Goal: Task Accomplishment & Management: Manage account settings

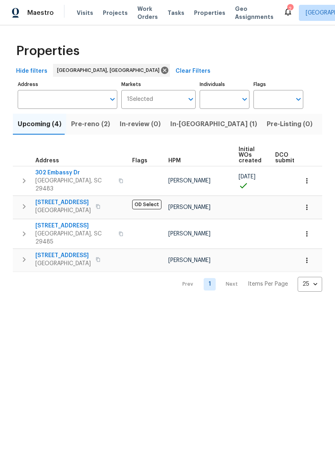
click at [89, 128] on span "Pre-reno (2)" at bounding box center [90, 123] width 39 height 11
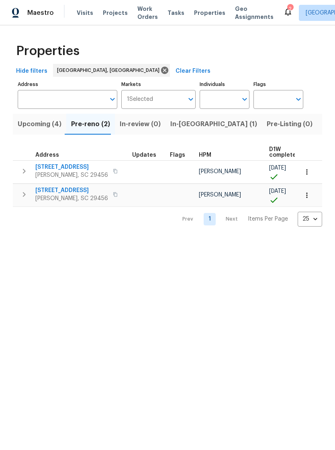
click at [79, 166] on span "218 Lodgepole Rd" at bounding box center [71, 167] width 73 height 8
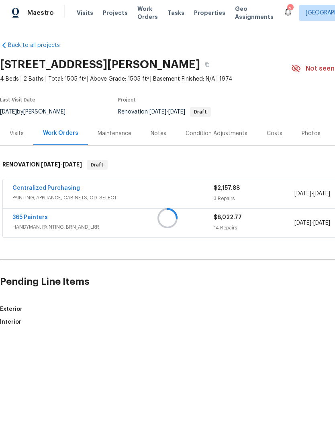
click at [86, 231] on div at bounding box center [167, 218] width 335 height 436
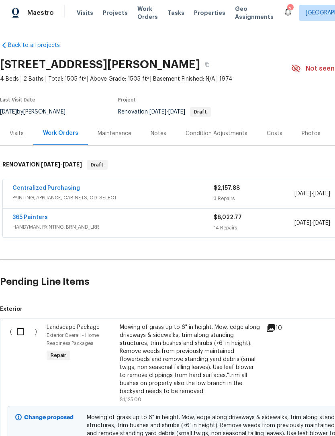
click at [77, 221] on div "365 Painters" at bounding box center [112, 219] width 201 height 10
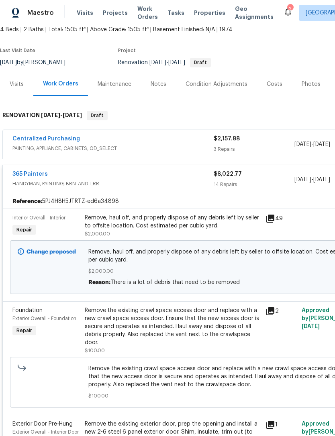
scroll to position [50, 0]
click at [160, 224] on div "Remove, haul off, and properly dispose of any debris left by seller to offsite …" at bounding box center [173, 222] width 176 height 16
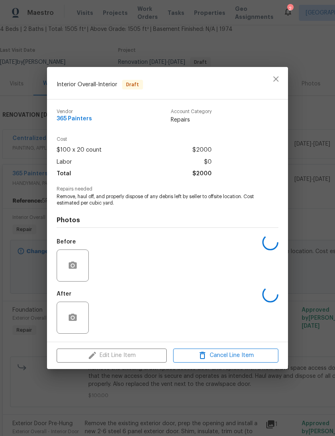
click at [139, 358] on div "Edit Line Item Cancel Line Item" at bounding box center [167, 355] width 241 height 27
click at [137, 355] on div "Edit Line Item Cancel Line Item" at bounding box center [167, 355] width 241 height 27
click at [126, 354] on div "Edit Line Item Cancel Line Item" at bounding box center [167, 355] width 241 height 27
click at [122, 357] on div "Edit Line Item Cancel Line Item" at bounding box center [167, 355] width 241 height 27
click at [135, 355] on div "Edit Line Item Cancel Line Item" at bounding box center [167, 355] width 241 height 27
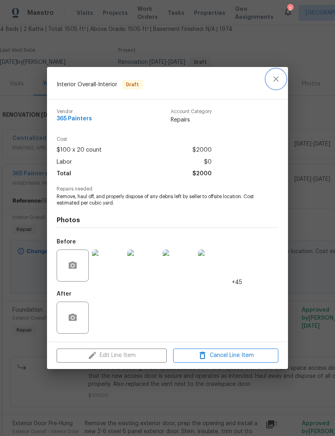
click at [276, 82] on icon "close" at bounding box center [276, 79] width 10 height 10
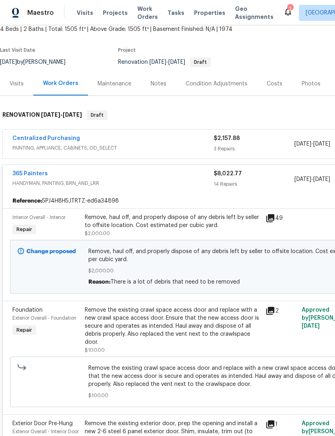
click at [152, 254] on span "Remove, haul off, and properly dispose of any debris left by seller to offsite …" at bounding box center [226, 256] width 277 height 16
click at [147, 322] on div "Remove the existing crawl space access door and replace with a new crawl space …" at bounding box center [173, 326] width 176 height 40
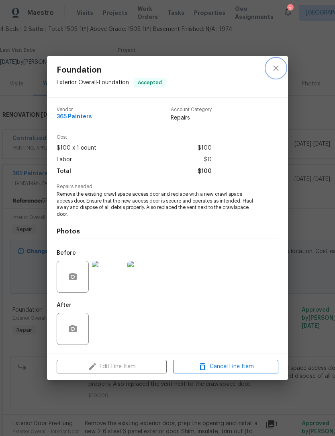
click at [279, 64] on icon "close" at bounding box center [276, 68] width 10 height 10
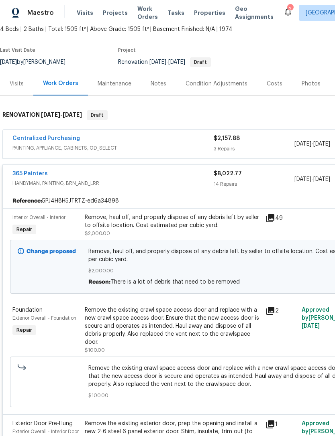
click at [145, 219] on div "Remove, haul off, and properly dispose of any debris left by seller to offsite …" at bounding box center [173, 222] width 176 height 16
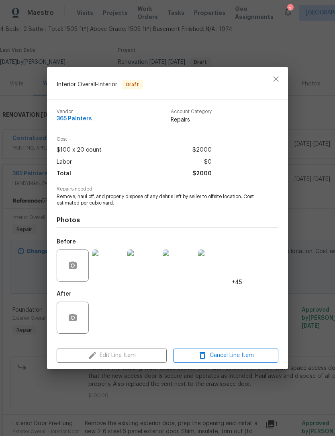
click at [134, 357] on div "Edit Line Item Cancel Line Item" at bounding box center [167, 355] width 241 height 27
click at [134, 352] on div "Edit Line Item Cancel Line Item" at bounding box center [167, 355] width 241 height 27
click at [135, 350] on div "Edit Line Item Cancel Line Item" at bounding box center [167, 355] width 241 height 27
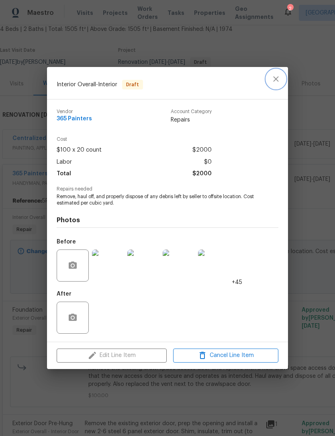
click at [275, 82] on icon "close" at bounding box center [276, 79] width 10 height 10
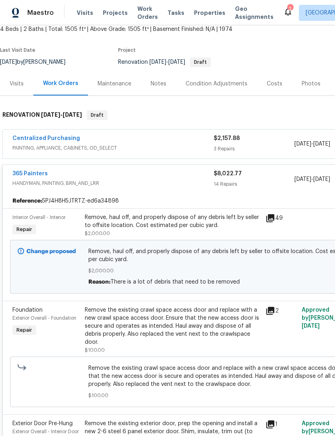
click at [161, 253] on span "Remove, haul off, and properly dispose of any debris left by seller to offsite …" at bounding box center [226, 256] width 277 height 16
click at [171, 256] on span "Remove, haul off, and properly dispose of any debris left by seller to offsite …" at bounding box center [226, 256] width 277 height 16
click at [177, 260] on span "Remove, haul off, and properly dispose of any debris left by seller to offsite …" at bounding box center [226, 256] width 277 height 16
click at [171, 223] on div "Remove, haul off, and properly dispose of any debris left by seller to offsite …" at bounding box center [173, 222] width 176 height 16
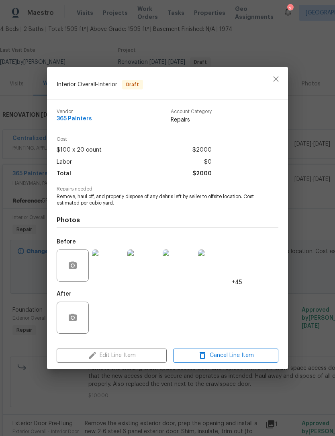
click at [141, 361] on div "Edit Line Item Cancel Line Item" at bounding box center [167, 355] width 241 height 27
click at [279, 86] on button "close" at bounding box center [275, 78] width 19 height 19
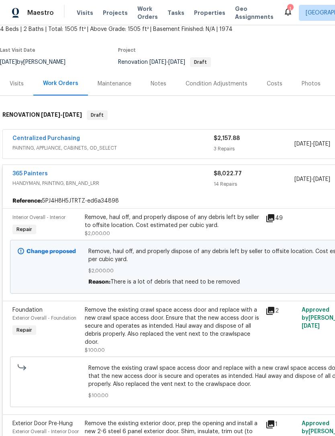
click at [283, 8] on icon at bounding box center [288, 12] width 10 height 10
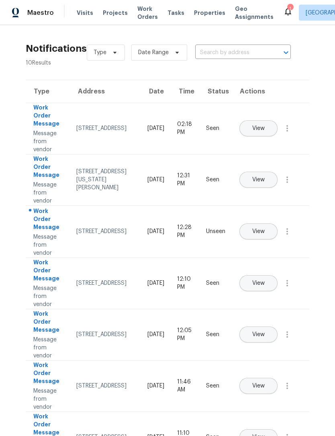
scroll to position [26, 0]
click at [9, 255] on div "Notifications 10 Results Type Date Range ​ View unseen only Type Address Date T…" at bounding box center [167, 324] width 335 height 599
click at [235, 14] on span "Geo Assignments" at bounding box center [254, 13] width 39 height 16
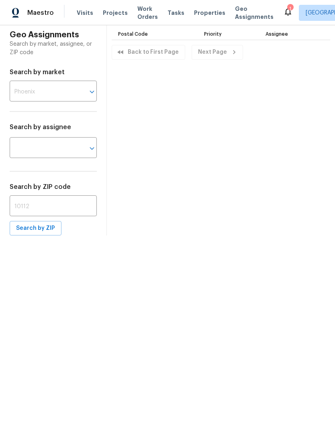
click at [204, 9] on span "Properties" at bounding box center [209, 13] width 31 height 8
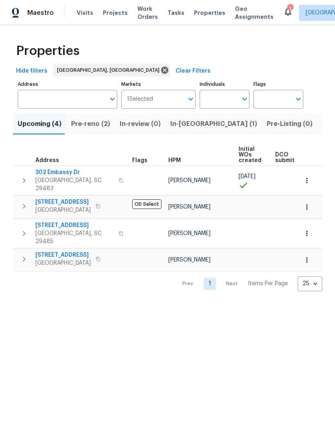
click at [90, 124] on span "Pre-reno (2)" at bounding box center [90, 123] width 39 height 11
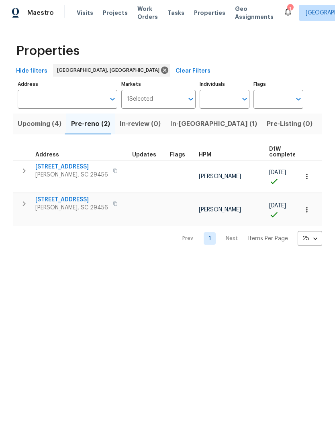
click at [80, 196] on span "[STREET_ADDRESS]" at bounding box center [71, 200] width 73 height 8
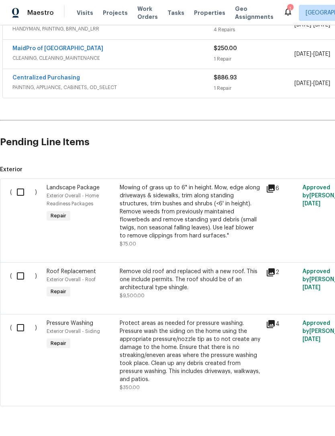
scroll to position [169, 0]
click at [23, 187] on input "checkbox" at bounding box center [23, 192] width 23 height 17
checkbox input "true"
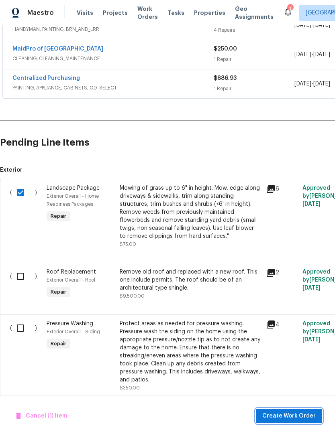
click at [291, 412] on span "Create Work Order" at bounding box center [288, 417] width 53 height 10
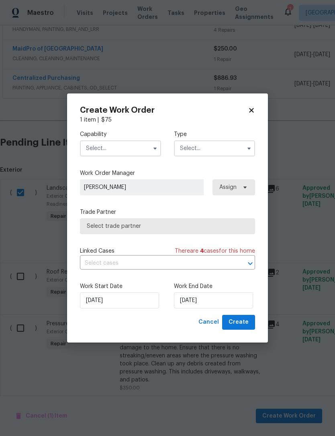
click at [124, 146] on input "text" at bounding box center [120, 149] width 81 height 16
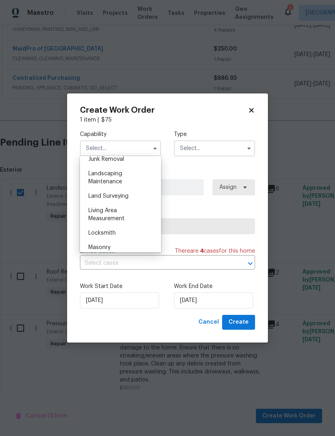
scroll to position [503, 0]
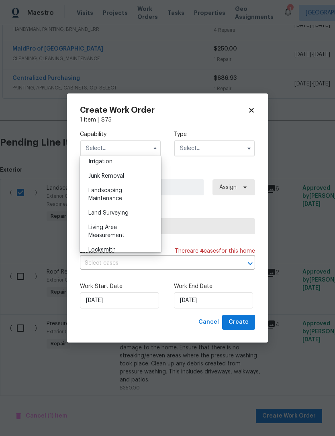
click at [127, 187] on div "Landscaping Maintenance" at bounding box center [120, 194] width 77 height 22
type input "Landscaping Maintenance"
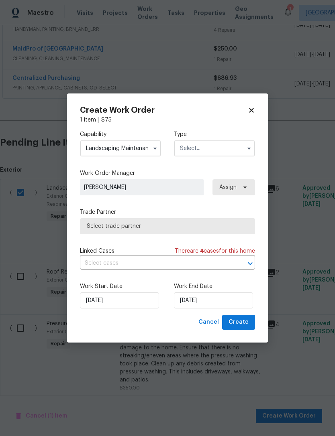
click at [220, 147] on input "text" at bounding box center [214, 149] width 81 height 16
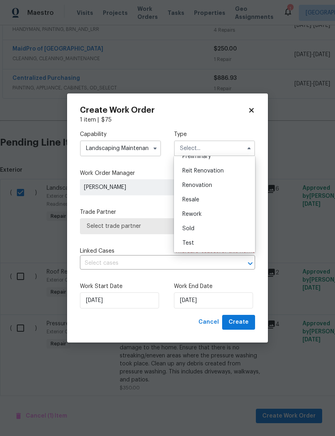
scroll to position [182, 0]
click at [218, 182] on div "Renovation" at bounding box center [214, 185] width 77 height 14
type input "Renovation"
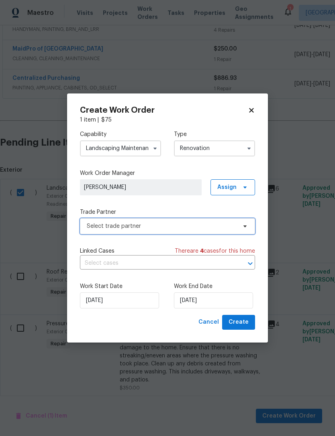
click at [170, 224] on span "Select trade partner" at bounding box center [162, 226] width 150 height 8
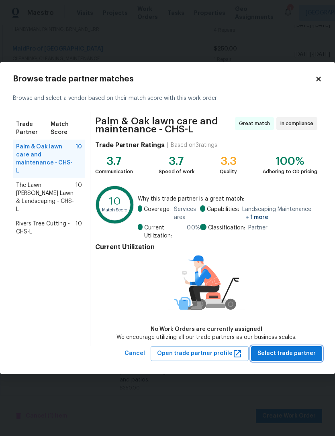
click at [293, 349] on span "Select trade partner" at bounding box center [286, 354] width 58 height 10
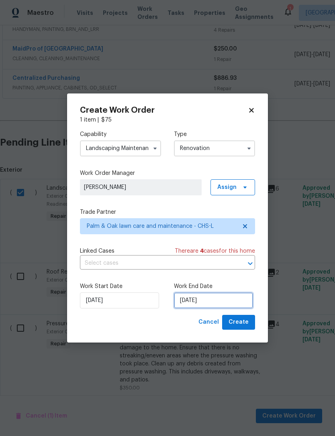
click at [216, 295] on input "9/5/2025" at bounding box center [213, 301] width 79 height 16
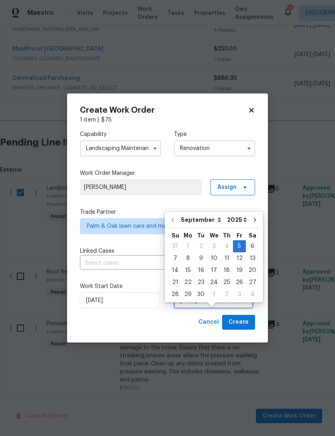
scroll to position [15, 0]
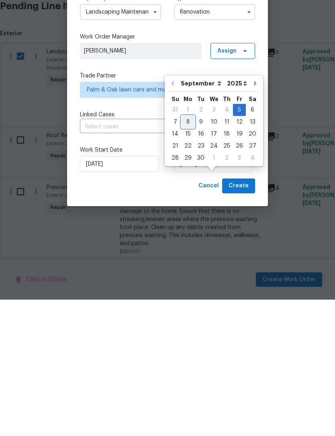
click at [189, 253] on div "8" at bounding box center [187, 258] width 13 height 11
type input "[DATE]"
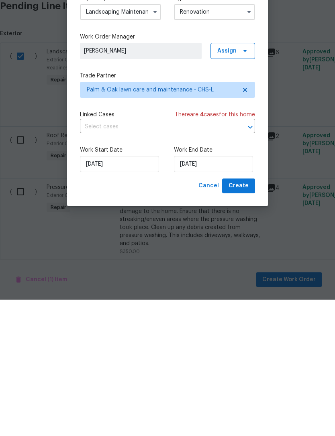
scroll to position [26, 0]
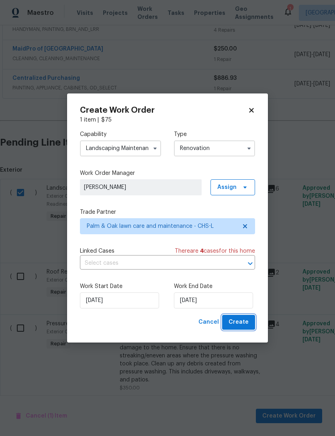
click at [247, 321] on span "Create" at bounding box center [238, 323] width 20 height 10
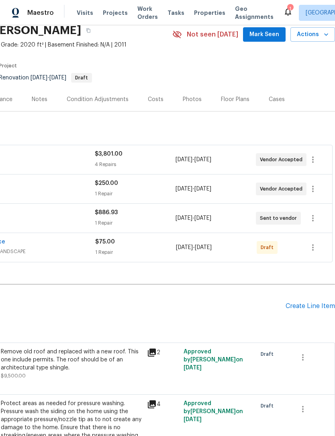
scroll to position [36, 119]
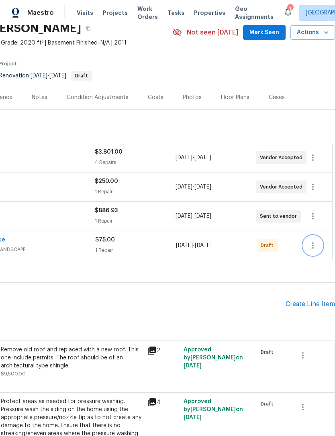
click at [314, 245] on icon "button" at bounding box center [313, 246] width 10 height 10
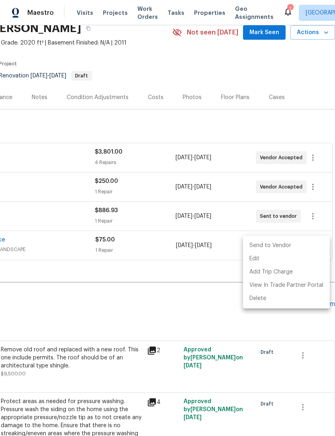
click at [285, 244] on li "Send to Vendor" at bounding box center [286, 245] width 87 height 13
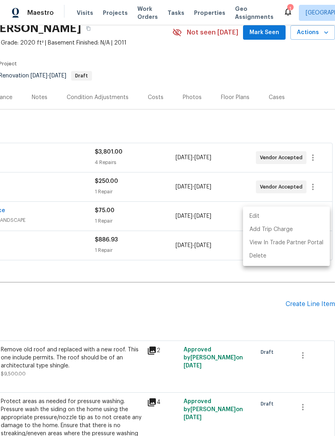
click at [214, 292] on div at bounding box center [167, 218] width 335 height 436
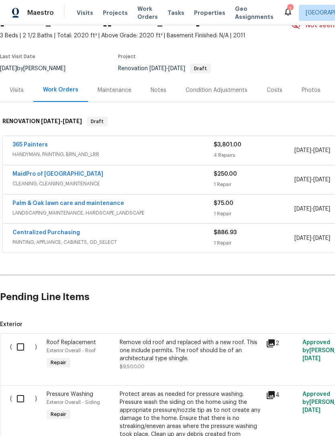
scroll to position [44, 0]
click at [22, 347] on input "checkbox" at bounding box center [23, 346] width 23 height 17
checkbox input "true"
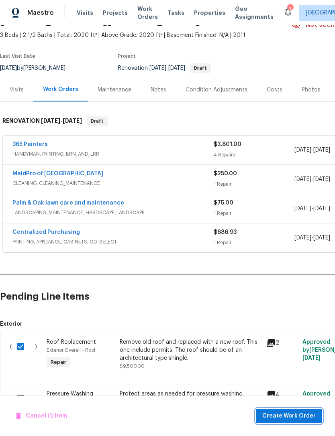
click at [285, 415] on span "Create Work Order" at bounding box center [288, 417] width 53 height 10
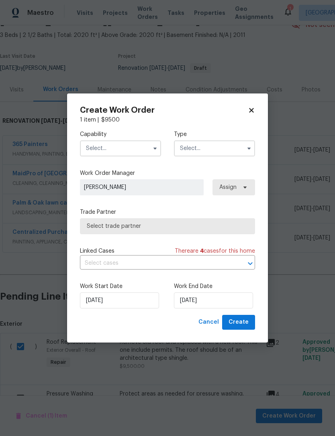
click at [130, 152] on input "text" at bounding box center [120, 149] width 81 height 16
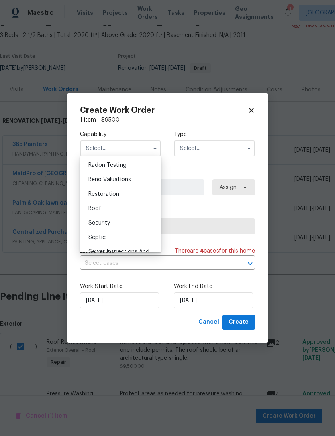
scroll to position [776, 0]
click at [120, 201] on div "Roof" at bounding box center [120, 208] width 77 height 14
type input "Roof"
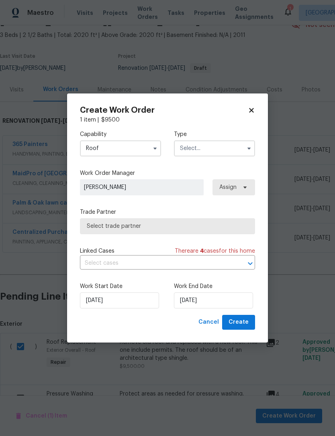
click at [216, 145] on input "text" at bounding box center [214, 149] width 81 height 16
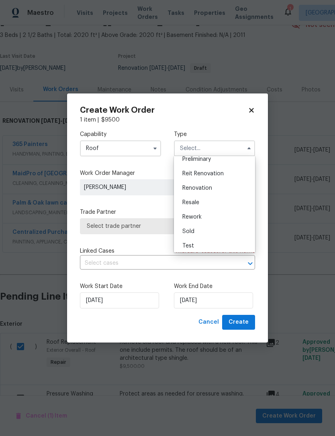
scroll to position [176, 0]
click at [219, 185] on div "Renovation" at bounding box center [214, 192] width 77 height 14
type input "Renovation"
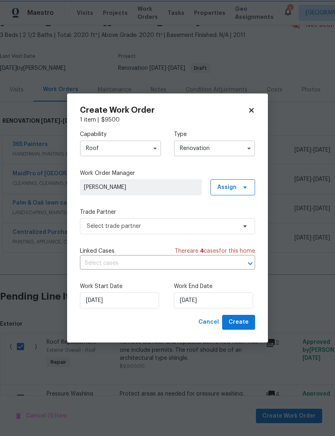
scroll to position [0, 0]
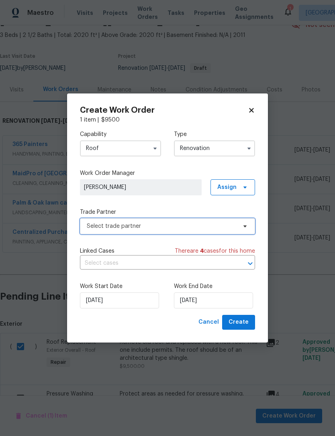
click at [185, 228] on span "Select trade partner" at bounding box center [162, 226] width 150 height 8
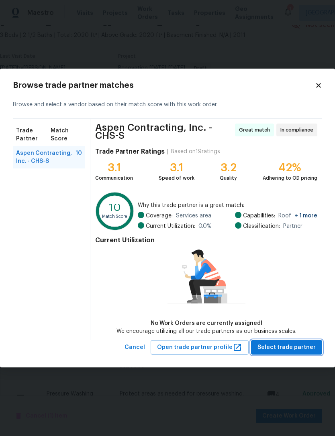
click at [294, 345] on span "Select trade partner" at bounding box center [286, 348] width 58 height 10
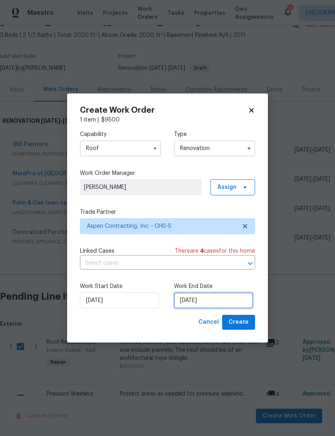
click at [216, 302] on input "[DATE]" at bounding box center [213, 301] width 79 height 16
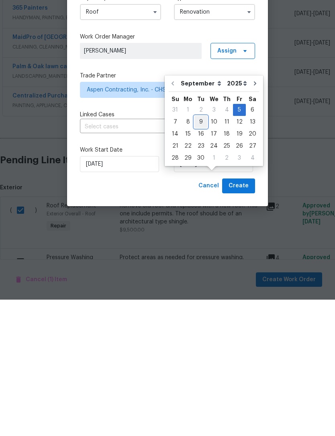
click at [203, 253] on div "9" at bounding box center [200, 258] width 13 height 11
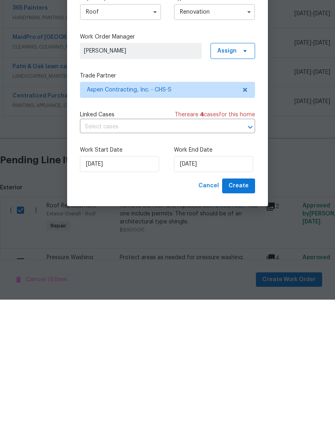
type input "9/9/2025"
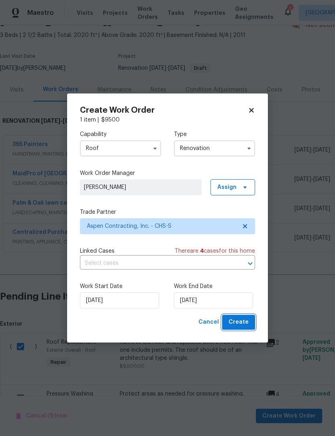
click at [245, 321] on span "Create" at bounding box center [238, 323] width 20 height 10
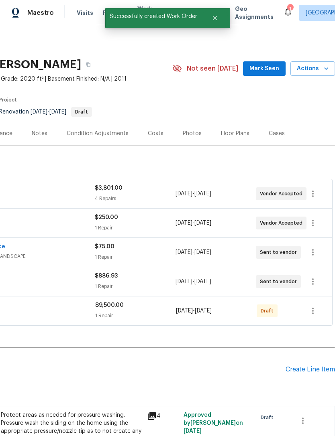
scroll to position [0, 119]
click at [313, 308] on icon "button" at bounding box center [313, 311] width 2 height 6
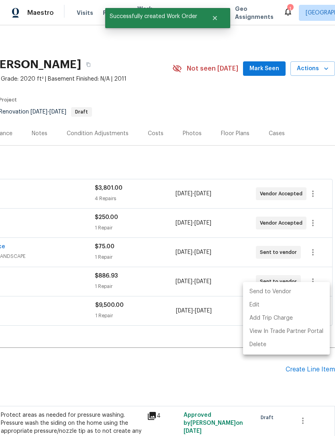
click at [284, 287] on li "Send to Vendor" at bounding box center [286, 291] width 87 height 13
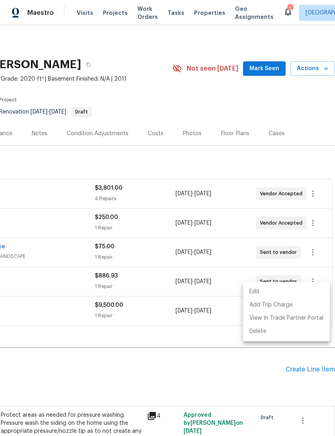
click at [187, 303] on div at bounding box center [167, 218] width 335 height 436
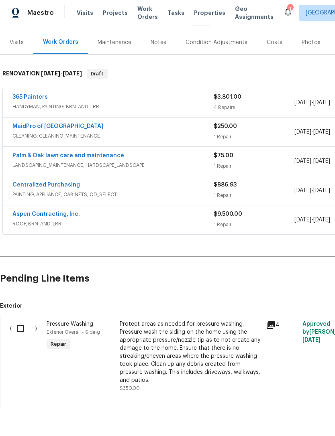
scroll to position [91, 0]
click at [25, 321] on input "checkbox" at bounding box center [23, 329] width 23 height 17
checkbox input "true"
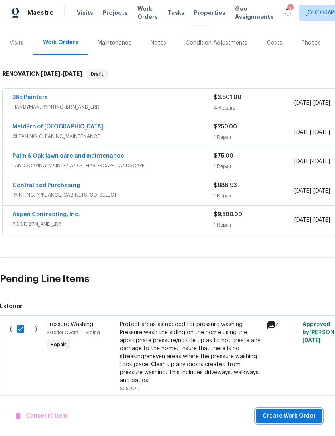
click at [286, 415] on span "Create Work Order" at bounding box center [288, 417] width 53 height 10
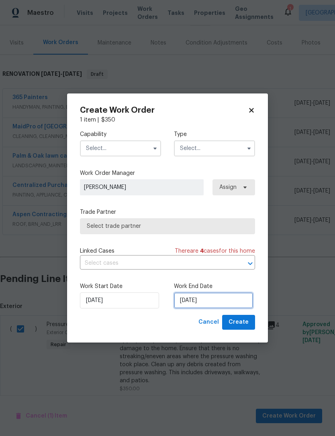
click at [206, 297] on input "[DATE]" at bounding box center [213, 301] width 79 height 16
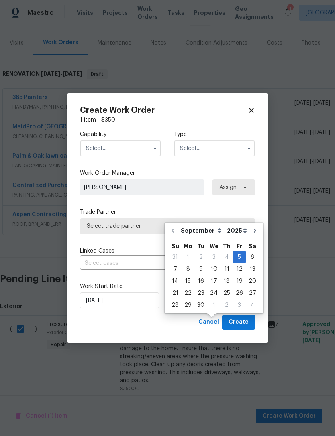
scroll to position [26, 0]
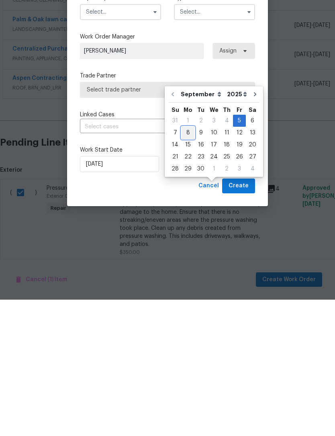
click at [192, 264] on div "8" at bounding box center [187, 269] width 13 height 11
type input "[DATE]"
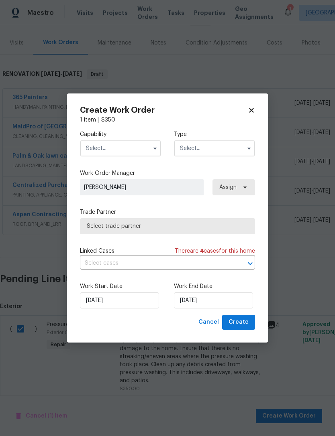
click at [141, 148] on input "text" at bounding box center [120, 149] width 81 height 16
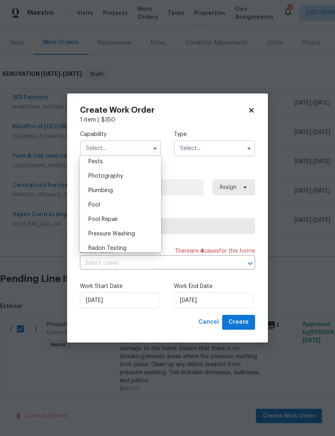
scroll to position [695, 0]
click at [138, 229] on div "Pressure Washing" at bounding box center [120, 231] width 77 height 14
type input "Pressure Washing"
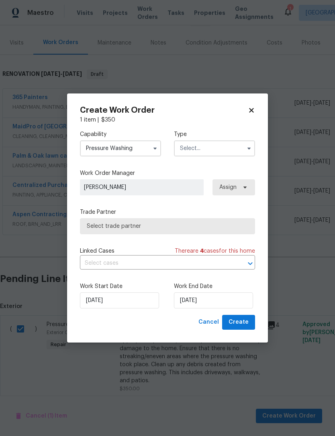
click at [215, 144] on input "text" at bounding box center [214, 149] width 81 height 16
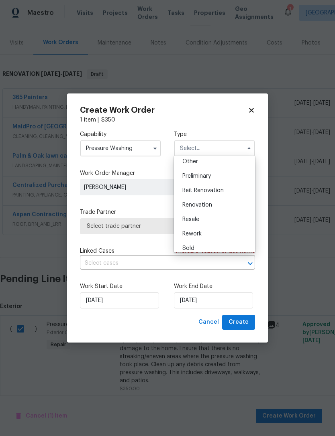
scroll to position [164, 0]
click at [221, 205] on div "Renovation" at bounding box center [214, 204] width 77 height 14
type input "Renovation"
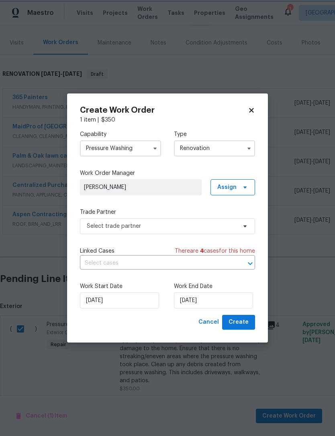
scroll to position [0, 0]
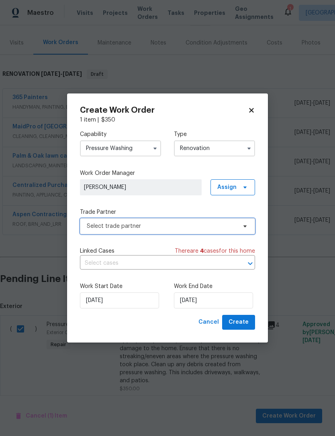
click at [180, 227] on span "Select trade partner" at bounding box center [162, 226] width 150 height 8
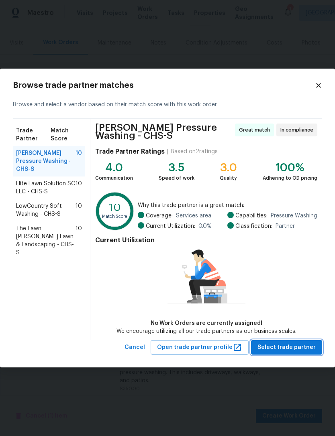
click at [285, 345] on span "Select trade partner" at bounding box center [286, 348] width 58 height 10
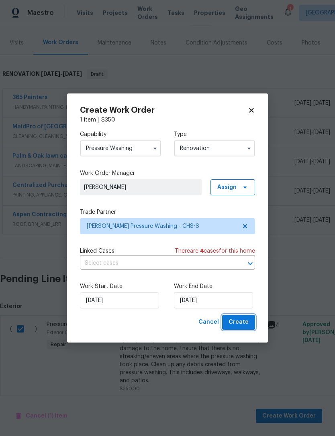
click at [247, 321] on span "Create" at bounding box center [238, 323] width 20 height 10
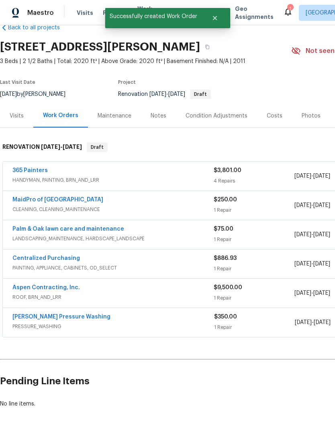
click at [267, 112] on div "Costs" at bounding box center [275, 116] width 16 height 8
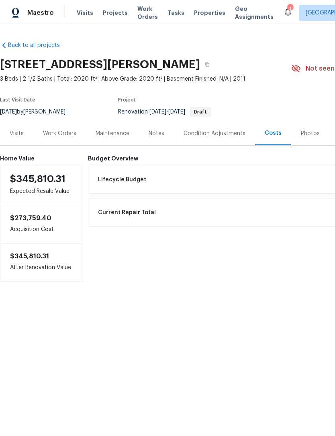
click at [52, 137] on div "Work Orders" at bounding box center [59, 134] width 33 height 8
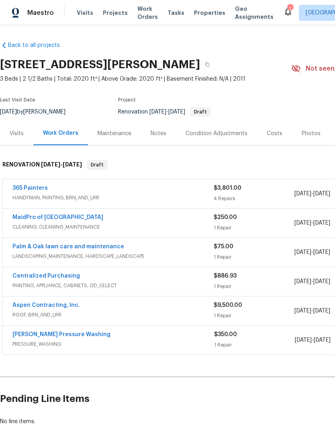
click at [310, 189] on div "9/5/2025 - 9/5/2025" at bounding box center [334, 193] width 80 height 19
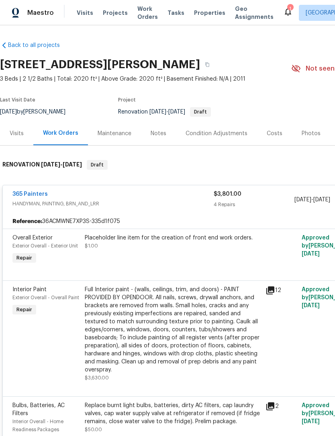
click at [198, 16] on span "Properties" at bounding box center [209, 13] width 31 height 8
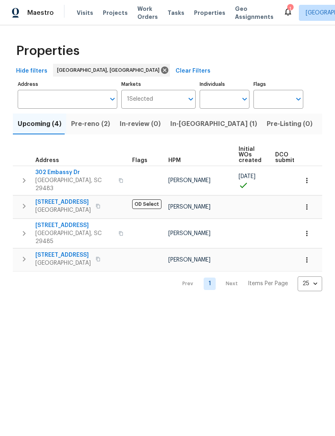
click at [97, 126] on span "Pre-reno (2)" at bounding box center [90, 123] width 39 height 11
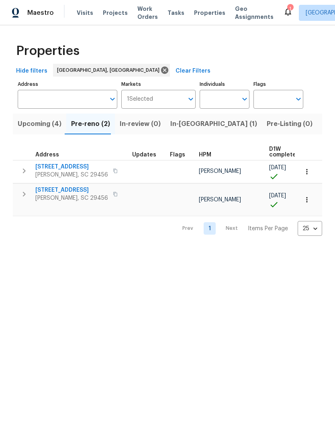
click at [110, 166] on button "button" at bounding box center [115, 170] width 10 height 11
click at [113, 170] on icon "button" at bounding box center [115, 171] width 5 height 5
click at [67, 166] on span "[STREET_ADDRESS]" at bounding box center [71, 167] width 73 height 8
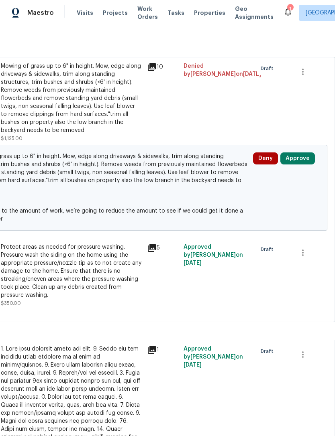
scroll to position [261, 119]
click at [298, 153] on button "Approve" at bounding box center [297, 159] width 35 height 12
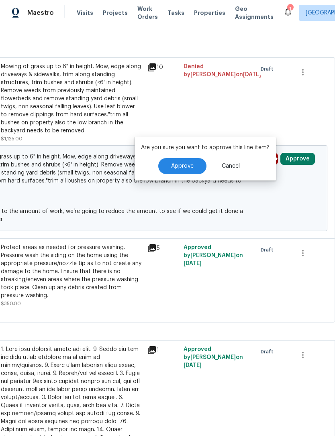
click at [183, 166] on span "Approve" at bounding box center [182, 166] width 22 height 6
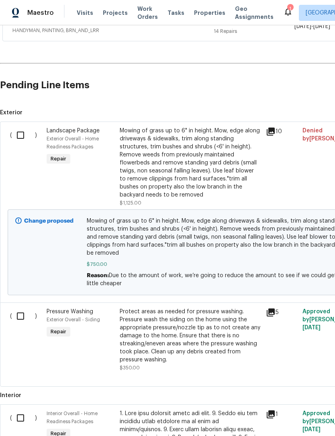
scroll to position [196, 0]
click at [23, 136] on input "checkbox" at bounding box center [23, 135] width 23 height 17
checkbox input "true"
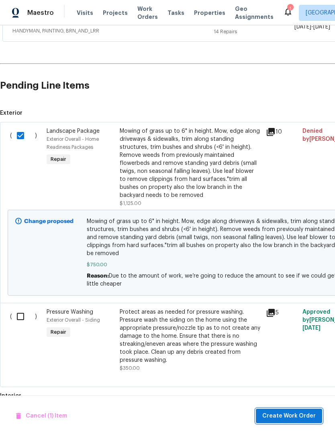
click at [303, 412] on span "Create Work Order" at bounding box center [288, 417] width 53 height 10
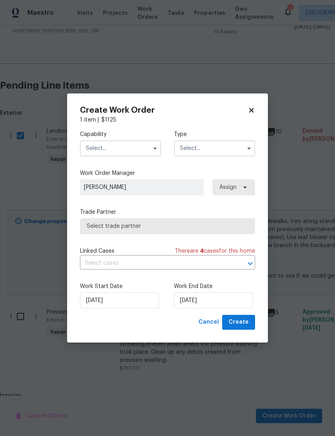
click at [131, 143] on input "text" at bounding box center [120, 149] width 81 height 16
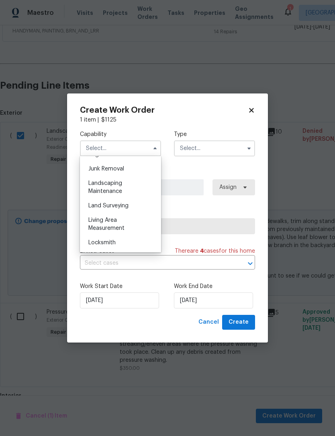
scroll to position [511, 0]
click at [134, 183] on div "Landscaping Maintenance" at bounding box center [120, 186] width 77 height 22
type input "Landscaping Maintenance"
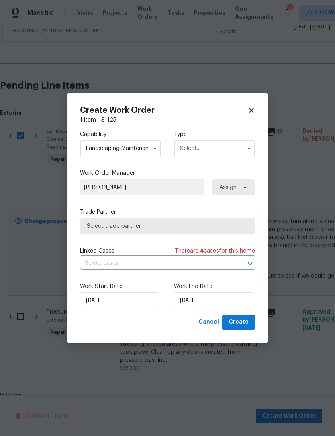
click at [226, 141] on input "text" at bounding box center [214, 149] width 81 height 16
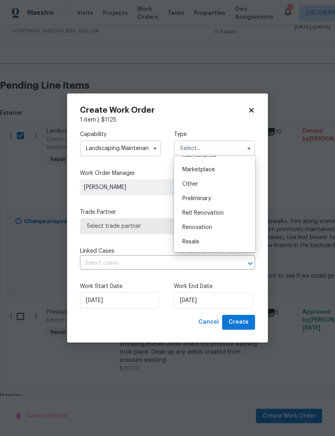
scroll to position [141, 0]
click at [216, 223] on div "Renovation" at bounding box center [214, 226] width 77 height 14
type input "Renovation"
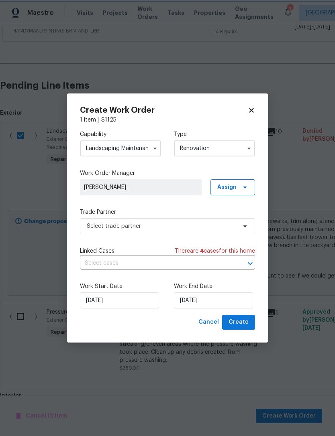
scroll to position [0, 0]
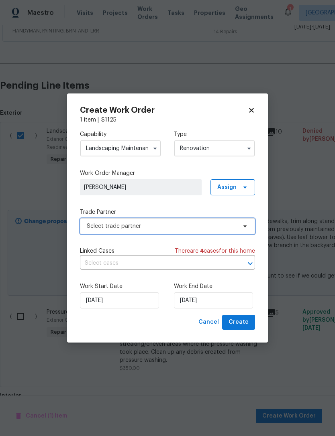
click at [170, 227] on span "Select trade partner" at bounding box center [162, 226] width 150 height 8
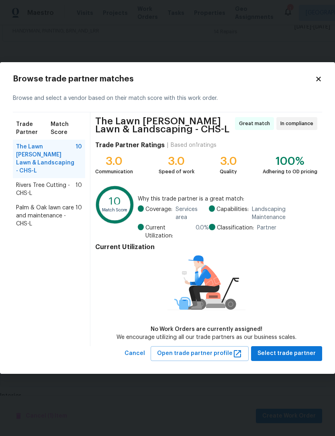
click at [75, 181] on span "Rivers Tree Cutting - CHS-L" at bounding box center [45, 189] width 59 height 16
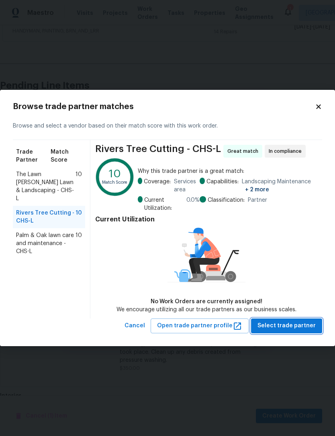
click at [296, 325] on span "Select trade partner" at bounding box center [286, 326] width 58 height 10
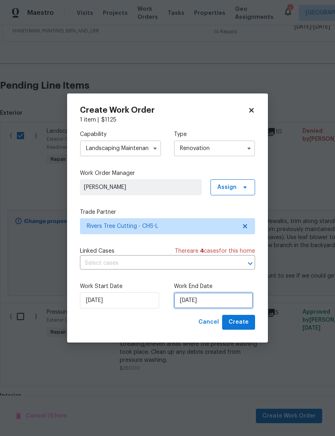
click at [218, 298] on input "[DATE]" at bounding box center [213, 301] width 79 height 16
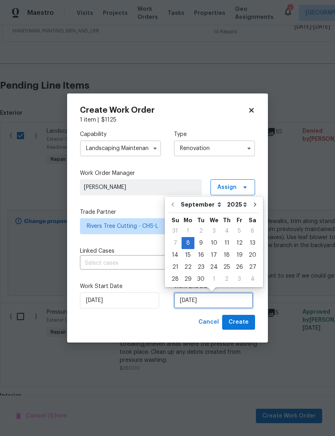
scroll to position [15, 0]
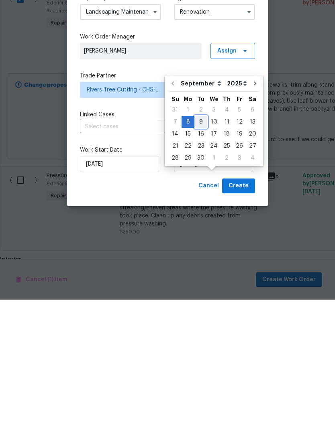
click at [200, 253] on div "9" at bounding box center [200, 258] width 13 height 11
type input "9/9/2025"
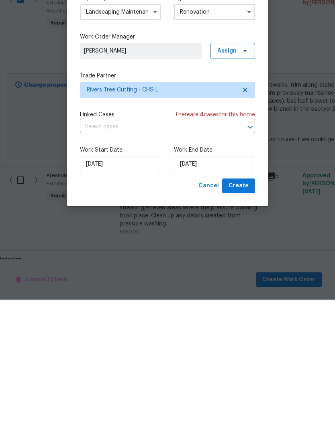
scroll to position [26, 0]
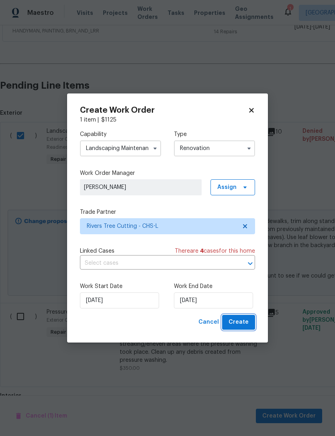
click at [245, 323] on span "Create" at bounding box center [238, 323] width 20 height 10
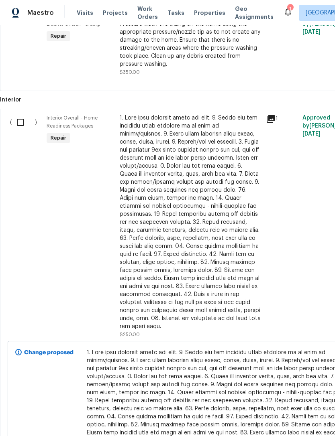
scroll to position [340, 0]
click at [29, 114] on input "checkbox" at bounding box center [23, 122] width 23 height 17
checkbox input "true"
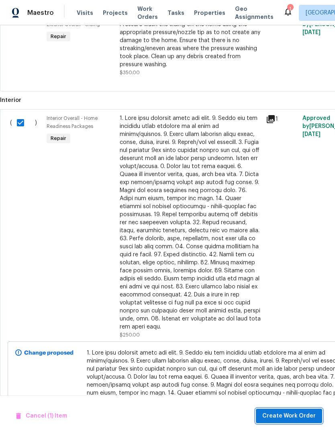
click at [295, 415] on span "Create Work Order" at bounding box center [288, 417] width 53 height 10
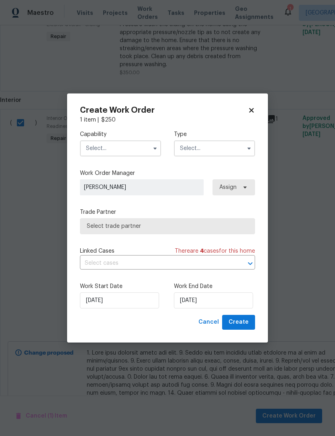
click at [131, 147] on input "text" at bounding box center [120, 149] width 81 height 16
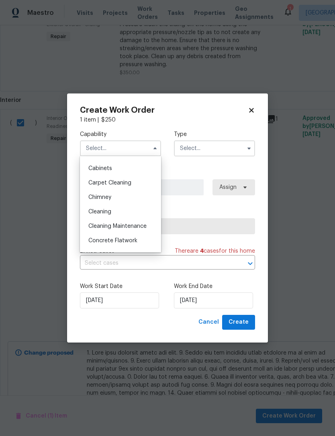
scroll to position [77, 0]
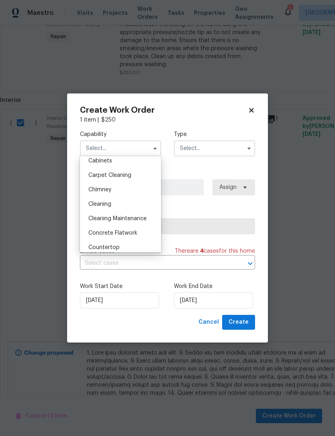
click at [137, 218] on span "Cleaning Maintenance" at bounding box center [117, 219] width 58 height 6
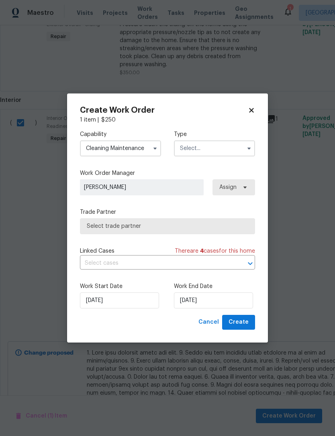
click at [148, 144] on input "Cleaning Maintenance" at bounding box center [120, 149] width 81 height 16
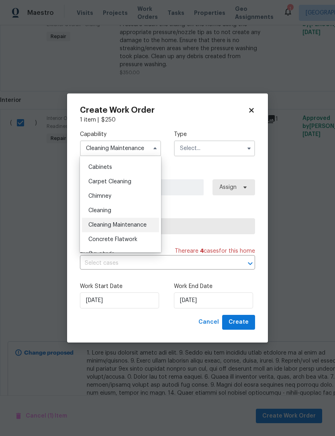
scroll to position [71, 0]
click at [137, 209] on div "Cleaning" at bounding box center [120, 210] width 77 height 14
type input "Cleaning"
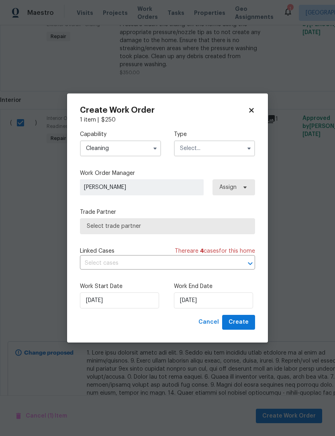
click at [223, 149] on input "text" at bounding box center [214, 149] width 81 height 16
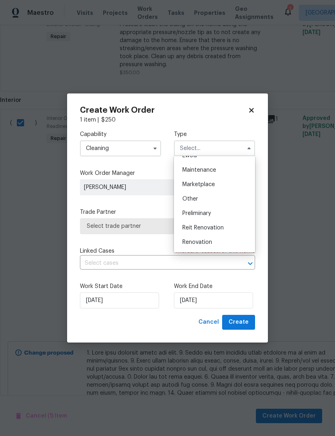
scroll to position [128, 0]
click at [212, 237] on div "Renovation" at bounding box center [214, 240] width 77 height 14
type input "Renovation"
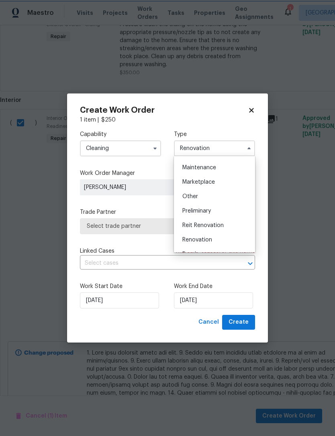
scroll to position [0, 0]
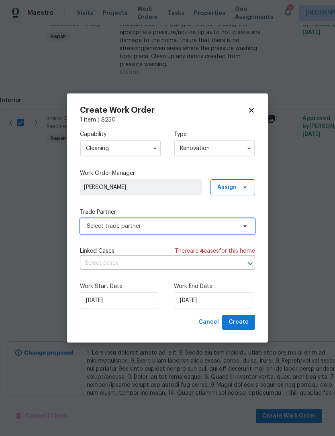
click at [178, 227] on span "Select trade partner" at bounding box center [162, 226] width 150 height 8
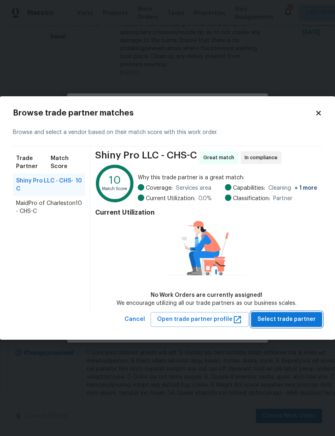
click at [298, 316] on span "Select trade partner" at bounding box center [286, 320] width 58 height 10
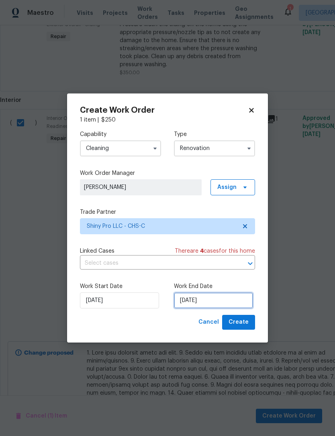
click at [220, 295] on input "[DATE]" at bounding box center [213, 301] width 79 height 16
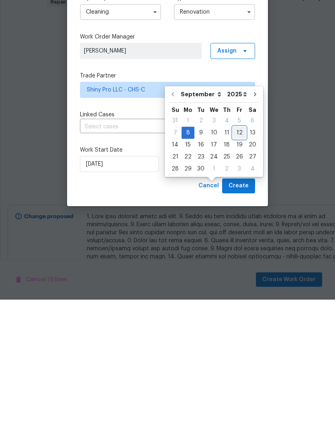
click at [236, 264] on div "12" at bounding box center [239, 269] width 13 height 11
type input "9/12/2025"
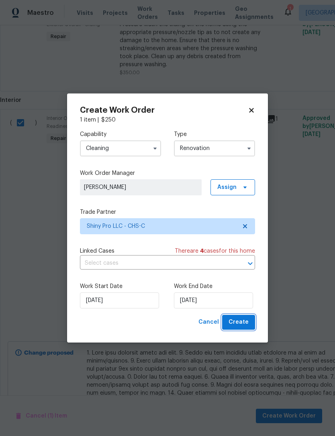
click at [247, 320] on span "Create" at bounding box center [238, 323] width 20 height 10
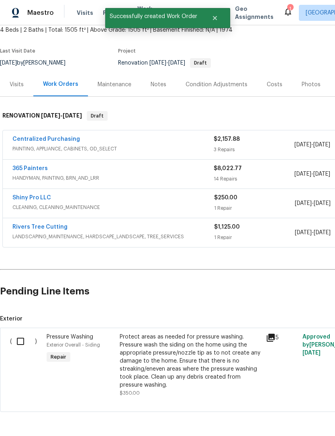
scroll to position [49, 0]
click at [26, 333] on input "checkbox" at bounding box center [23, 341] width 23 height 17
checkbox input "true"
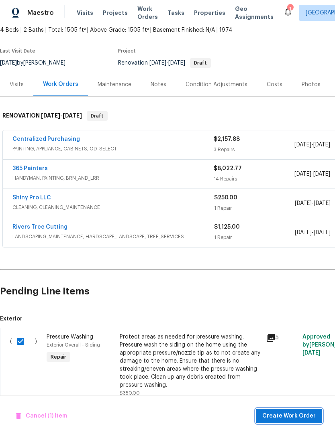
click at [295, 419] on span "Create Work Order" at bounding box center [288, 417] width 53 height 10
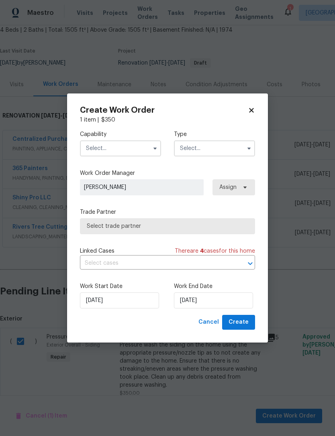
click at [133, 148] on input "text" at bounding box center [120, 149] width 81 height 16
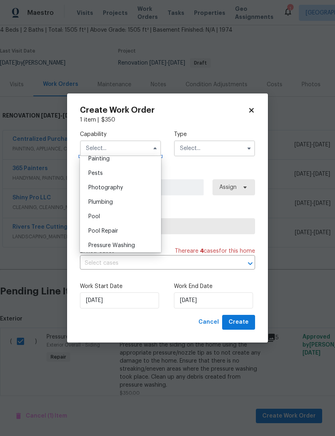
scroll to position [690, 0]
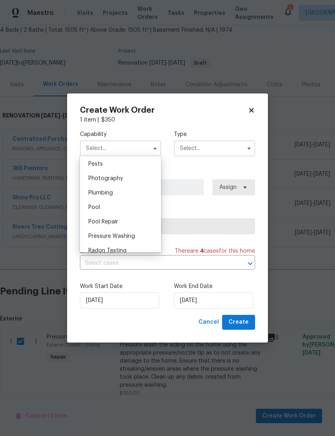
click at [137, 233] on div "Pressure Washing" at bounding box center [120, 236] width 77 height 14
type input "Pressure Washing"
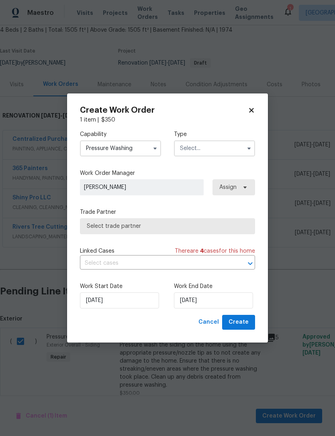
click at [224, 148] on input "text" at bounding box center [214, 149] width 81 height 16
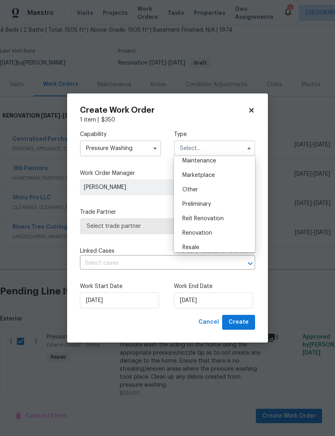
scroll to position [135, 0]
click at [214, 230] on div "Renovation" at bounding box center [214, 233] width 77 height 14
type input "Renovation"
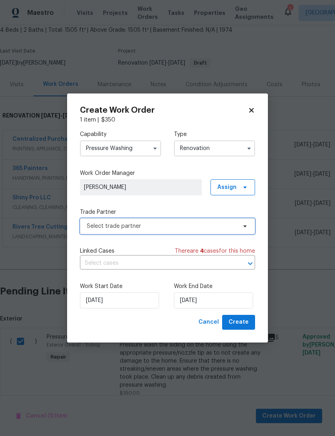
click at [179, 223] on span "Select trade partner" at bounding box center [162, 226] width 150 height 8
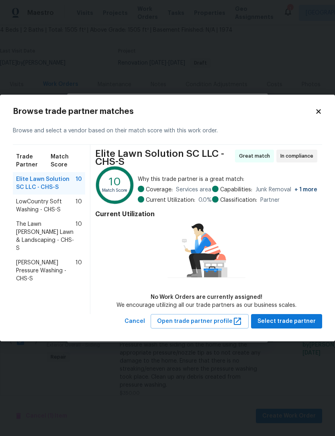
click at [60, 259] on span "Sanford Pressure Washing - CHS-S" at bounding box center [45, 271] width 59 height 24
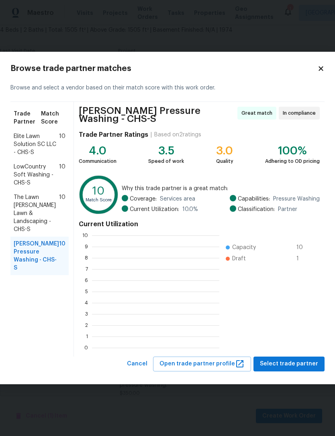
scroll to position [1, 1]
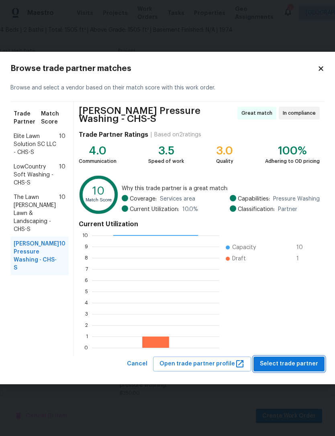
click at [291, 359] on span "Select trade partner" at bounding box center [289, 364] width 58 height 10
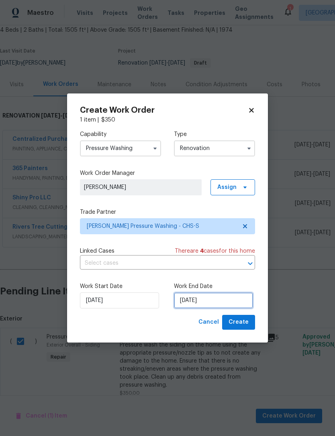
click at [212, 299] on input "[DATE]" at bounding box center [213, 301] width 79 height 16
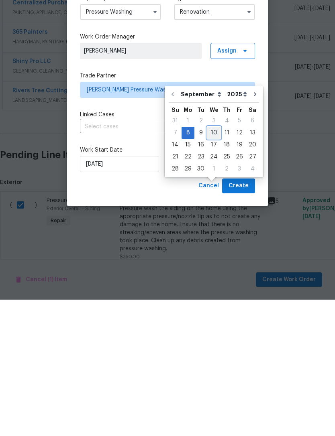
click at [214, 264] on div "10" at bounding box center [213, 269] width 13 height 11
type input "[DATE]"
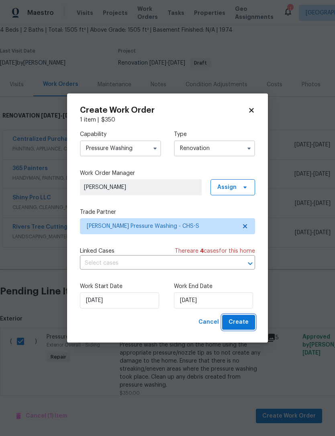
click at [247, 320] on span "Create" at bounding box center [238, 323] width 20 height 10
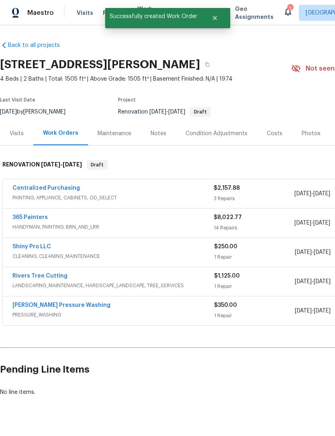
scroll to position [0, 0]
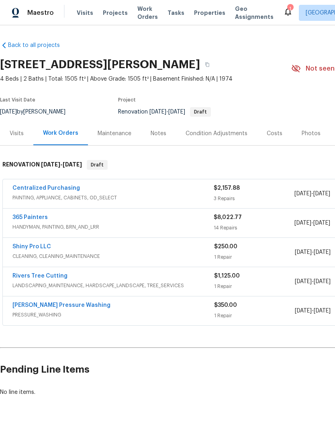
click at [42, 220] on link "365 Painters" at bounding box center [29, 218] width 35 height 6
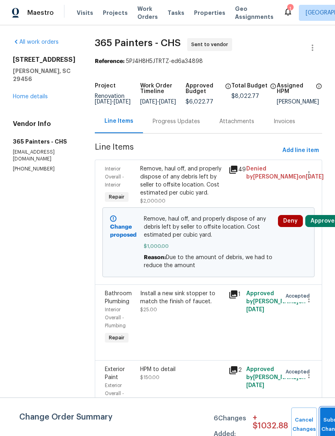
click at [326, 422] on button "Submit Changes" at bounding box center [333, 425] width 26 height 35
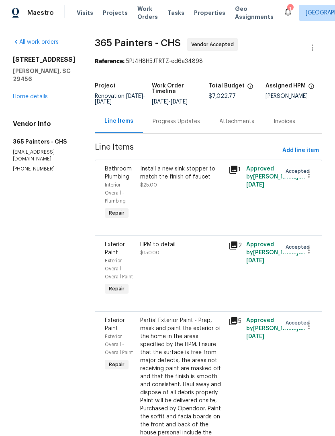
click at [26, 99] on link "Home details" at bounding box center [30, 97] width 35 height 6
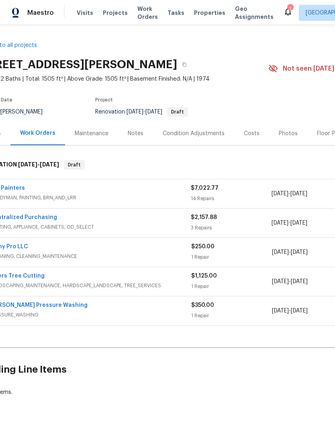
scroll to position [0, 35]
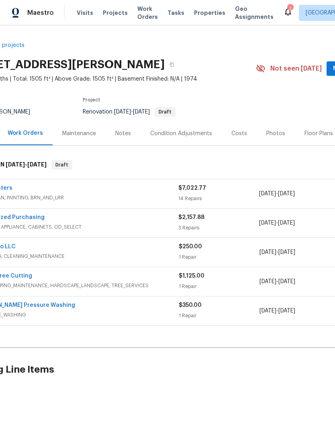
click at [56, 195] on span "HANDYMAN, PAINTING, BRN_AND_LRR" at bounding box center [77, 198] width 201 height 8
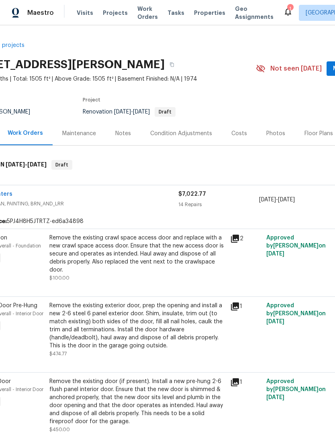
click at [295, 199] on span "[DATE]" at bounding box center [286, 200] width 17 height 6
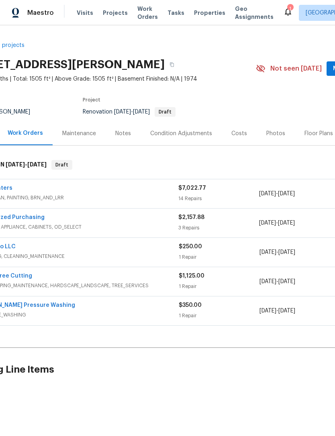
click at [55, 193] on div "365 Painters" at bounding box center [77, 189] width 201 height 10
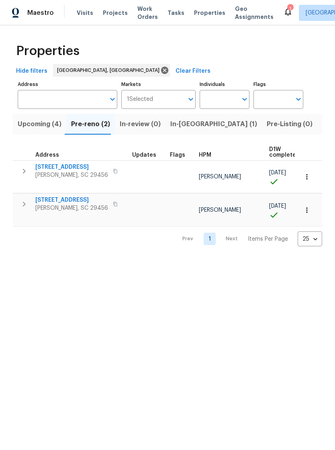
click at [78, 16] on span "Visits" at bounding box center [85, 13] width 16 height 8
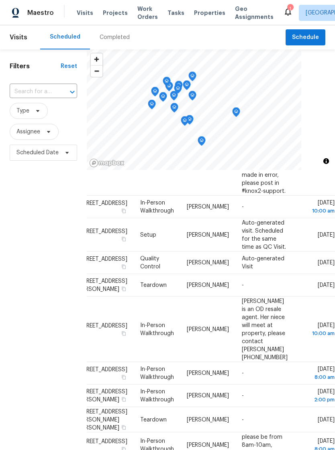
scroll to position [210, 71]
click at [0, 0] on icon at bounding box center [0, 0] width 0 height 0
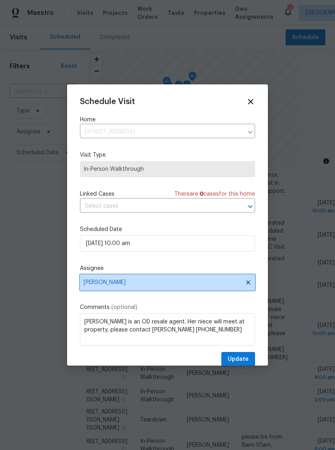
click at [160, 285] on span "[PERSON_NAME]" at bounding box center [162, 282] width 157 height 6
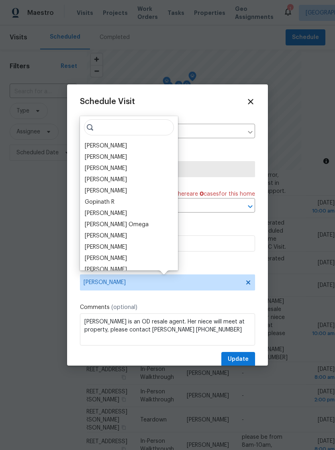
click at [127, 149] on div "[PERSON_NAME]" at bounding box center [106, 146] width 42 height 8
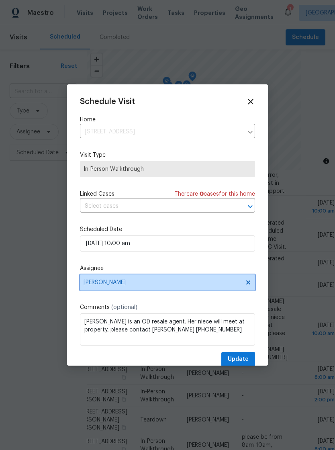
click at [139, 288] on span "[PERSON_NAME]" at bounding box center [167, 282] width 175 height 16
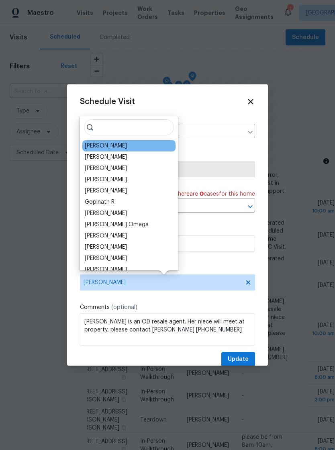
click at [139, 152] on div "[PERSON_NAME]" at bounding box center [128, 156] width 93 height 11
click at [146, 155] on div "[PERSON_NAME]" at bounding box center [128, 156] width 93 height 11
click at [145, 126] on input "search" at bounding box center [129, 127] width 90 height 16
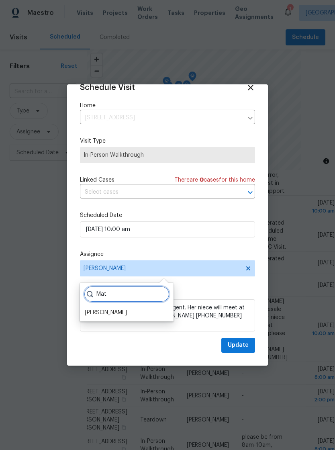
scroll to position [16, 0]
type input "Mat"
click at [114, 313] on div "Matt Davidson" at bounding box center [106, 312] width 42 height 8
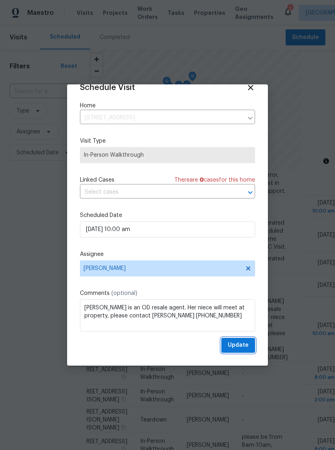
click at [247, 344] on span "Update" at bounding box center [238, 345] width 21 height 10
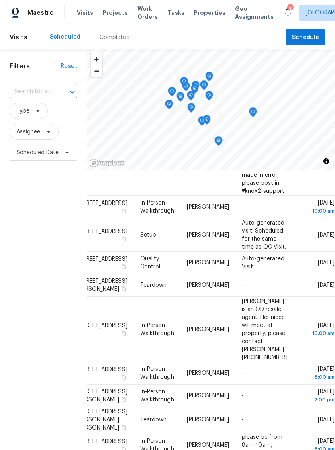
click at [83, 14] on span "Visits" at bounding box center [85, 13] width 16 height 8
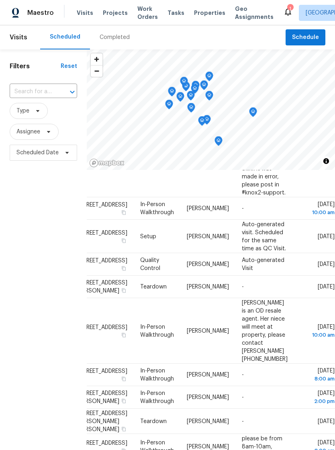
scroll to position [209, 71]
click at [202, 16] on span "Properties" at bounding box center [209, 13] width 31 height 8
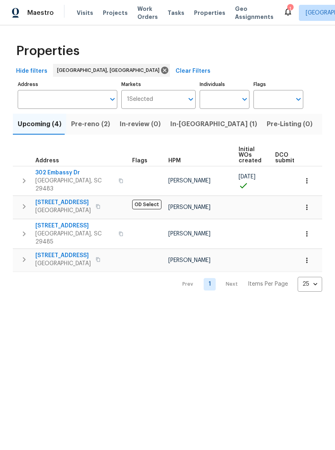
click at [139, 16] on span "Work Orders" at bounding box center [147, 13] width 20 height 16
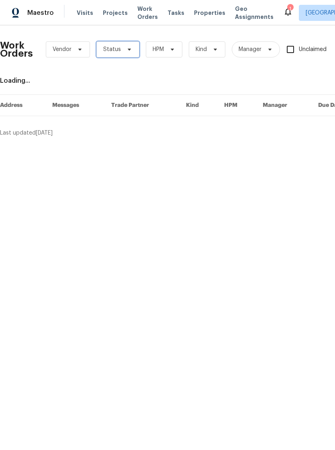
click at [126, 51] on icon at bounding box center [129, 49] width 6 height 6
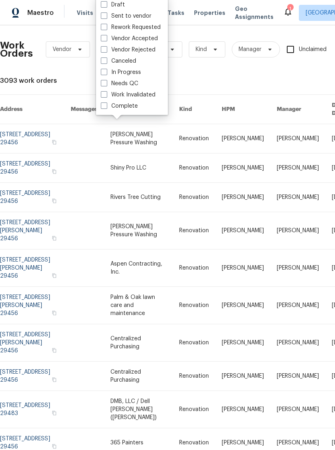
click at [185, 70] on div "Work Orders Vendor Status HPM Kind Manager Unclaimed ​ View Reno Index 3093 wor…" at bounding box center [227, 255] width 454 height 446
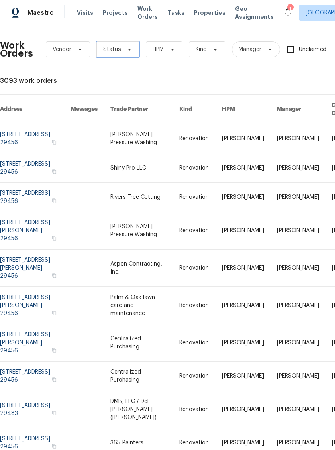
click at [130, 51] on icon at bounding box center [129, 49] width 6 height 6
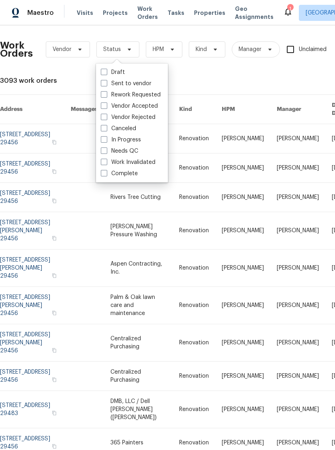
click at [145, 85] on label "Sent to vendor" at bounding box center [126, 83] width 51 height 8
click at [106, 85] on input "Sent to vendor" at bounding box center [103, 81] width 5 height 5
checkbox input "true"
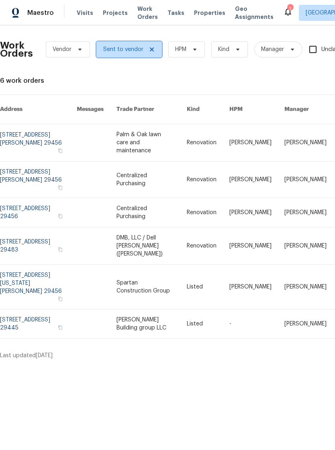
click at [146, 51] on span at bounding box center [150, 49] width 9 height 6
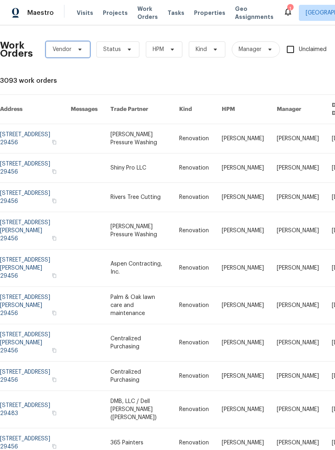
click at [77, 52] on icon at bounding box center [80, 49] width 6 height 6
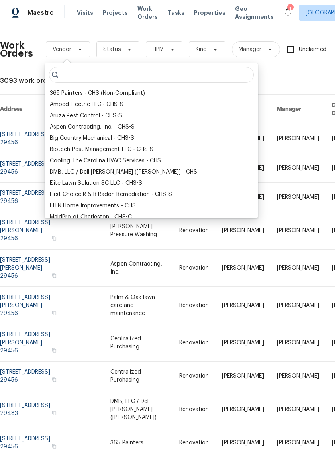
click at [224, 69] on div "Work Orders Vendor Status HPM Kind Manager Unclaimed ​ View Reno Index 3093 wor…" at bounding box center [227, 255] width 454 height 446
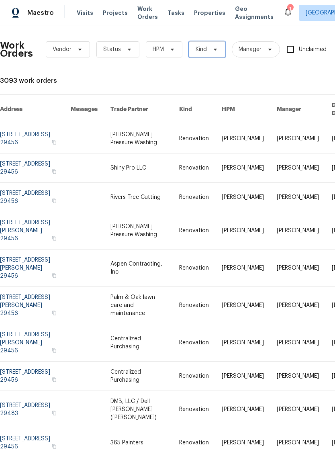
click at [220, 45] on span "Kind" at bounding box center [207, 49] width 37 height 16
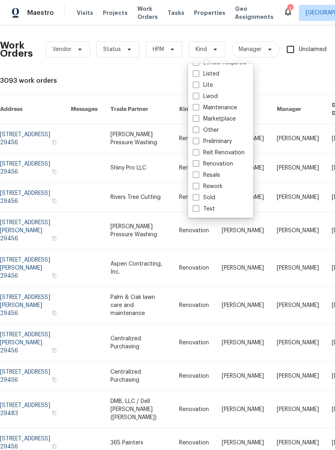
scroll to position [66, 0]
click at [225, 172] on div "Resale" at bounding box center [220, 174] width 61 height 11
click at [199, 173] on span at bounding box center [196, 174] width 6 height 6
click at [198, 173] on input "Resale" at bounding box center [195, 173] width 5 height 5
checkbox input "true"
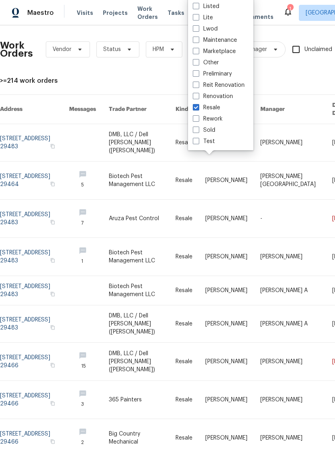
click at [109, 124] on link at bounding box center [89, 142] width 40 height 37
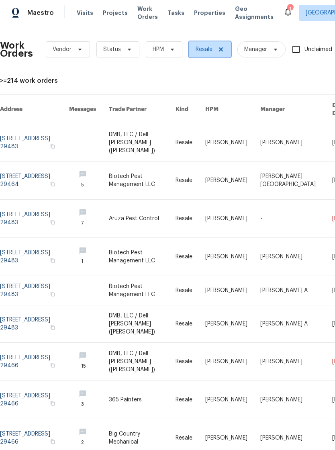
click at [218, 51] on icon at bounding box center [221, 49] width 6 height 6
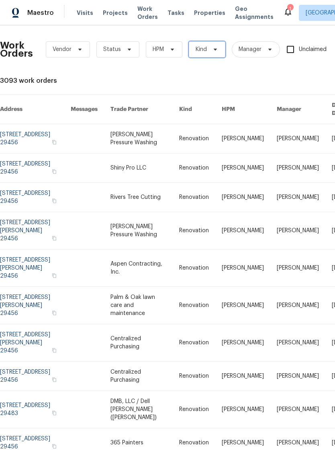
click at [215, 49] on icon at bounding box center [215, 50] width 3 height 2
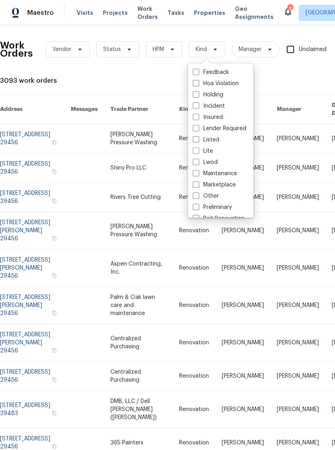
click at [219, 139] on label "Listed" at bounding box center [206, 140] width 26 height 8
click at [198, 139] on input "Listed" at bounding box center [195, 138] width 5 height 5
checkbox input "true"
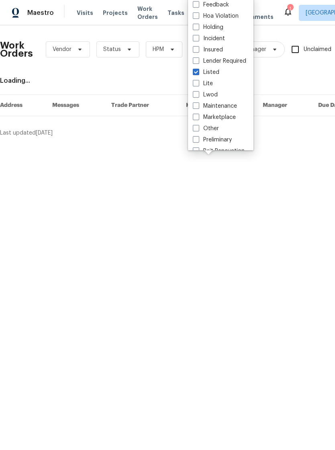
click at [217, 143] on html "Maestro Visits Projects Work Orders Tasks Properties Geo Assignments 1 Charlest…" at bounding box center [167, 71] width 335 height 143
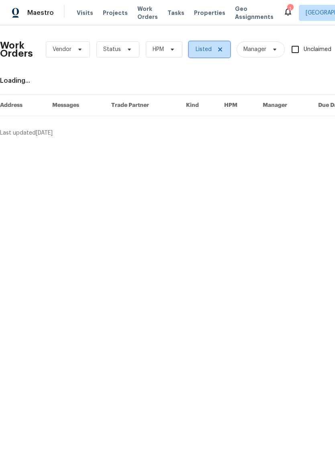
click at [214, 51] on span at bounding box center [218, 49] width 9 height 6
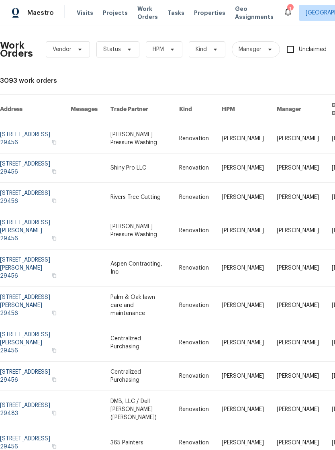
click at [201, 13] on span "Properties" at bounding box center [209, 13] width 31 height 8
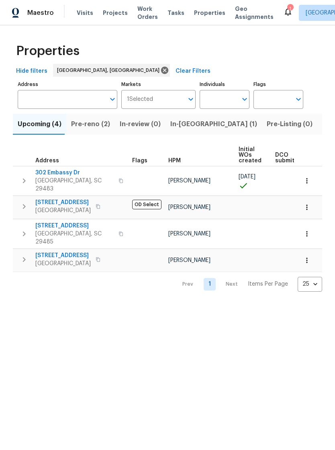
click at [322, 126] on span "Listed (8)" at bounding box center [337, 123] width 31 height 11
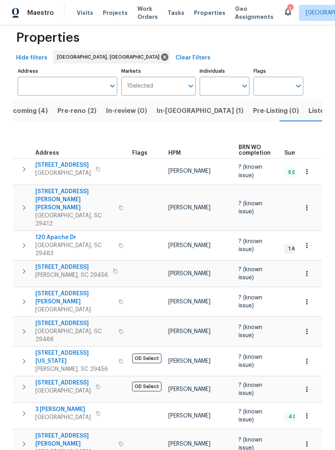
scroll to position [17, 0]
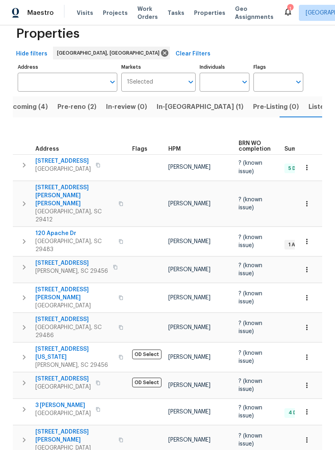
click at [69, 323] on span "Summerville, SC 29486" at bounding box center [74, 331] width 78 height 16
click at [199, 14] on span "Properties" at bounding box center [209, 13] width 31 height 8
click at [202, 15] on span "Properties" at bounding box center [209, 13] width 31 height 8
click at [89, 16] on span "Visits" at bounding box center [85, 13] width 16 height 8
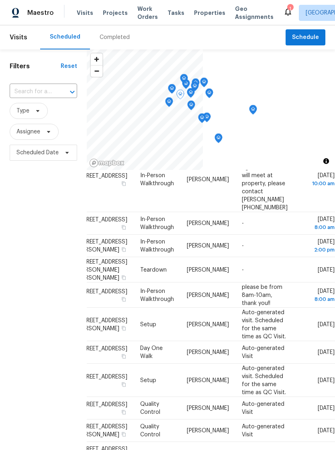
scroll to position [338, 71]
click at [200, 16] on span "Properties" at bounding box center [209, 13] width 31 height 8
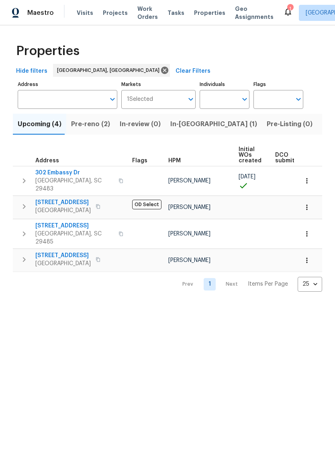
click at [93, 124] on span "Pre-reno (2)" at bounding box center [90, 123] width 39 height 11
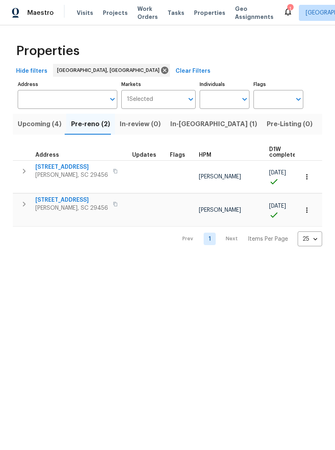
click at [110, 170] on button "button" at bounding box center [115, 170] width 10 height 11
click at [113, 173] on icon "button" at bounding box center [115, 171] width 5 height 5
click at [67, 170] on span "218 Lodgepole Rd" at bounding box center [71, 167] width 73 height 8
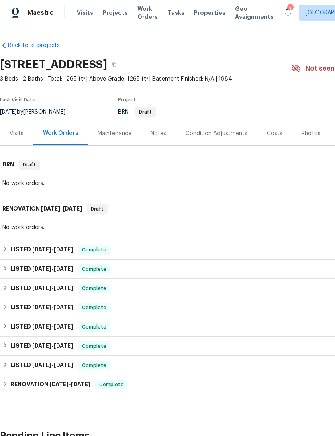
click at [74, 212] on h6 "RENOVATION [DATE] - [DATE]" at bounding box center [41, 209] width 79 height 10
click at [101, 211] on span "Draft" at bounding box center [97, 209] width 19 height 8
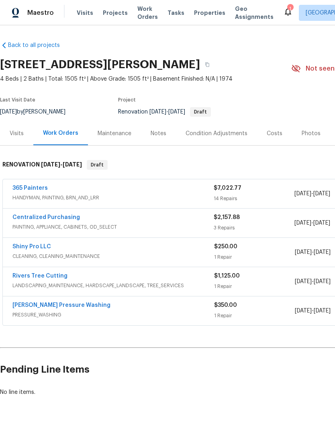
click at [110, 193] on div "365 Painters" at bounding box center [112, 189] width 201 height 10
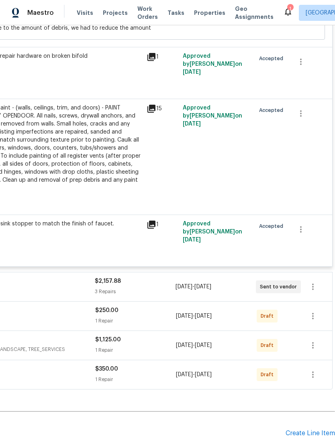
scroll to position [937, 119]
click at [312, 321] on icon "button" at bounding box center [313, 317] width 10 height 10
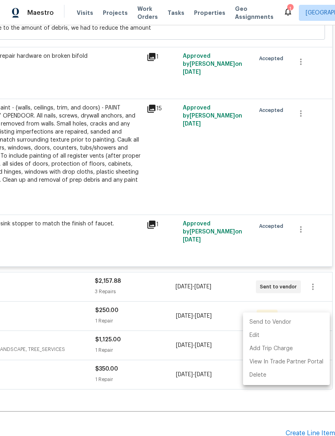
click at [287, 323] on li "Send to Vendor" at bounding box center [286, 322] width 87 height 13
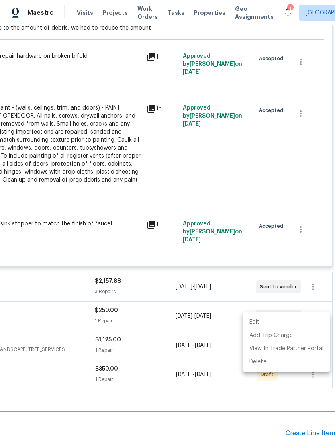
click at [247, 294] on div at bounding box center [167, 218] width 335 height 436
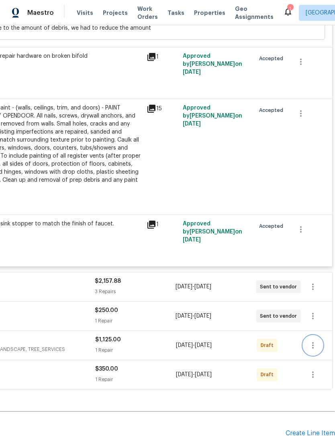
click at [312, 350] on icon "button" at bounding box center [313, 346] width 10 height 10
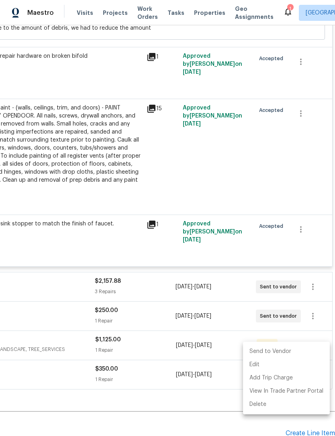
click at [285, 349] on li "Send to Vendor" at bounding box center [286, 351] width 87 height 13
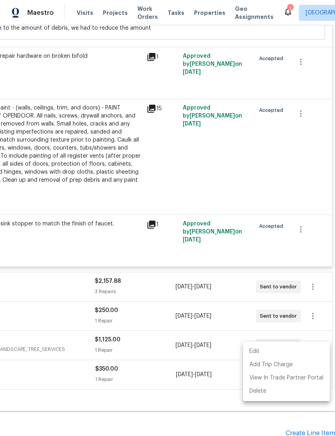
click at [253, 320] on div at bounding box center [167, 218] width 335 height 436
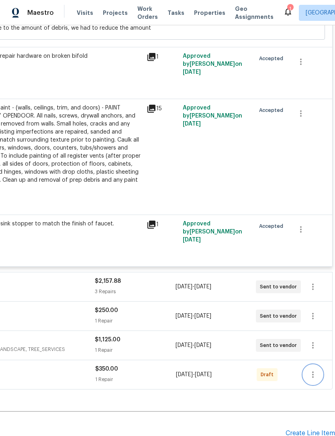
click at [313, 378] on icon "button" at bounding box center [313, 375] width 2 height 6
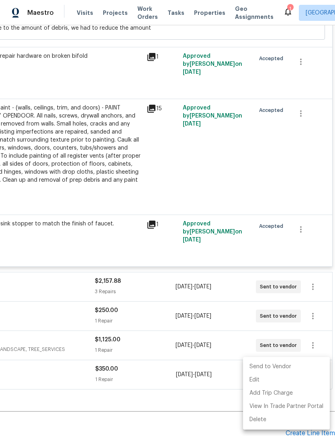
click at [283, 363] on li "Send to Vendor" at bounding box center [286, 367] width 87 height 13
click at [226, 404] on div at bounding box center [167, 218] width 335 height 436
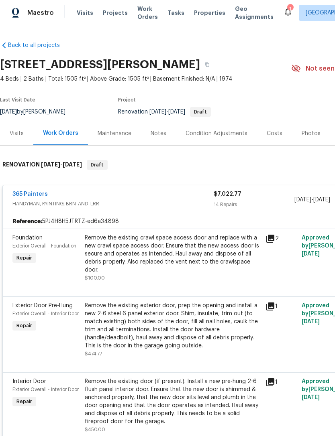
scroll to position [0, 0]
click at [19, 134] on div "Visits" at bounding box center [17, 134] width 14 height 8
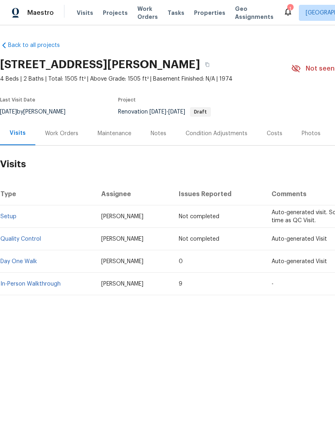
click at [61, 134] on div "Work Orders" at bounding box center [61, 134] width 33 height 8
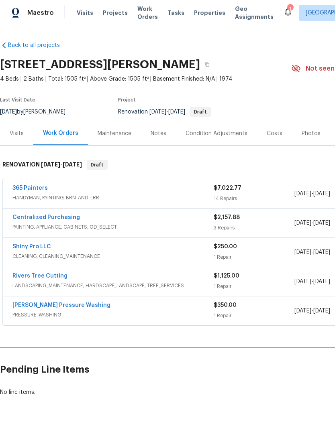
click at [245, 185] on div "$7,022.77" at bounding box center [254, 188] width 80 height 8
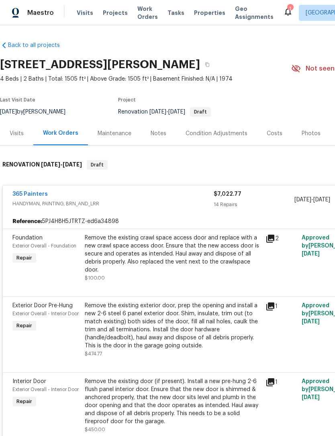
click at [63, 137] on div "Work Orders" at bounding box center [60, 134] width 55 height 24
click at [198, 15] on span "Properties" at bounding box center [209, 13] width 31 height 8
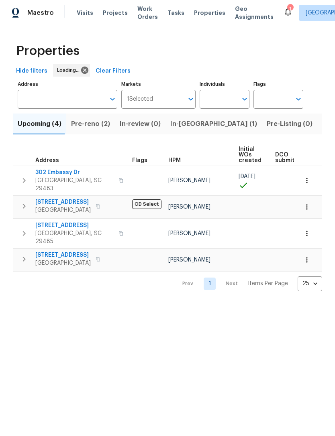
click at [93, 123] on span "Pre-reno (2)" at bounding box center [90, 123] width 39 height 11
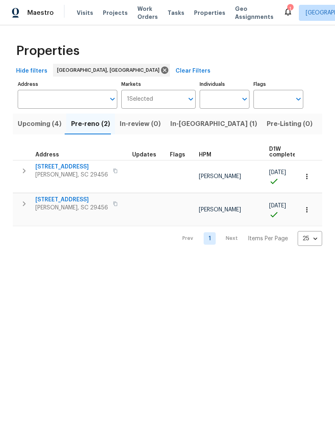
click at [79, 196] on span "3805 Annapolis Way" at bounding box center [71, 200] width 73 height 8
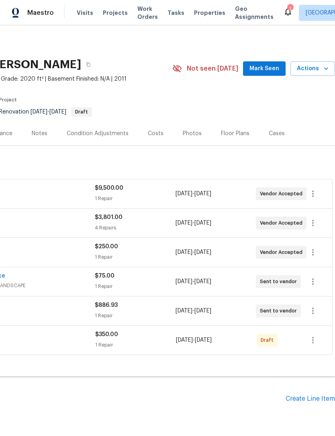
scroll to position [0, 119]
click at [314, 342] on icon "button" at bounding box center [313, 341] width 10 height 10
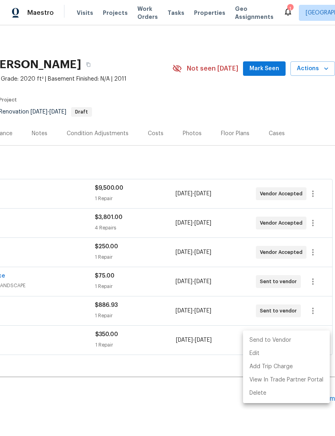
click at [291, 335] on li "Send to Vendor" at bounding box center [286, 340] width 87 height 13
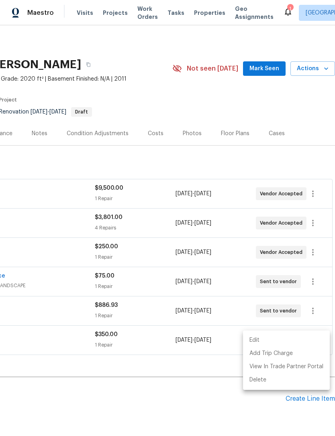
click at [212, 371] on div at bounding box center [167, 218] width 335 height 436
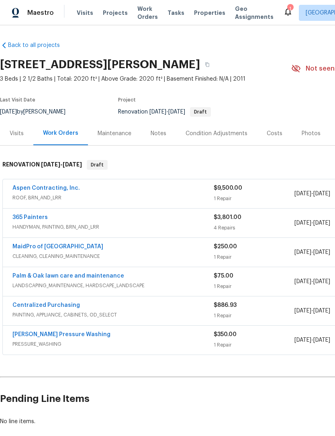
scroll to position [0, 0]
click at [112, 197] on span "ROOF, BRN_AND_LRR" at bounding box center [112, 198] width 201 height 8
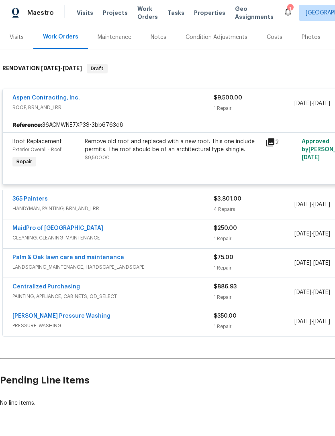
scroll to position [96, 0]
click at [87, 210] on span "HANDYMAN, PAINTING, BRN_AND_LRR" at bounding box center [112, 209] width 201 height 8
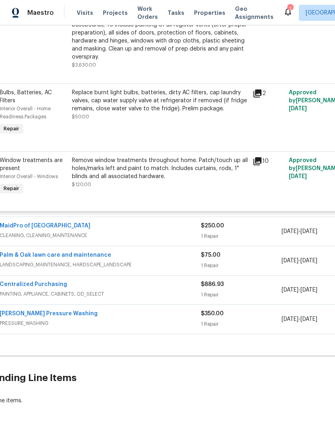
scroll to position [414, 13]
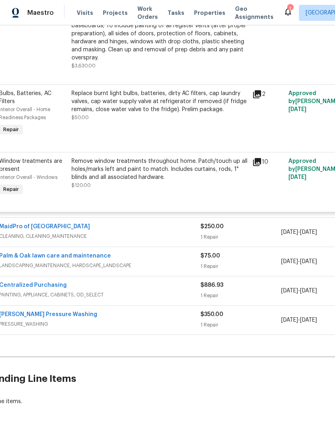
click at [284, 429] on div "Back to all projects [STREET_ADDRESS] 3 Beds | 2 1/2 Baths | Total: 2020 ft² | …" at bounding box center [167, 230] width 335 height 411
click at [284, 428] on div "Back to all projects [STREET_ADDRESS] 3 Beds | 2 1/2 Baths | Total: 2020 ft² | …" at bounding box center [167, 230] width 335 height 411
